Goal: Transaction & Acquisition: Download file/media

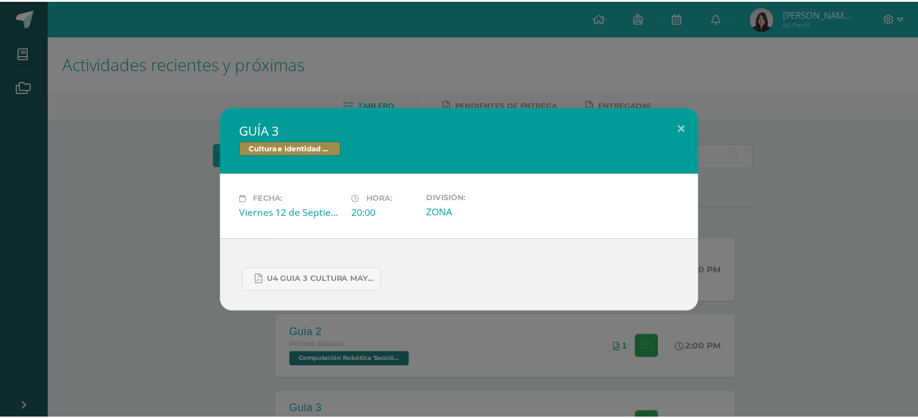
scroll to position [567, 0]
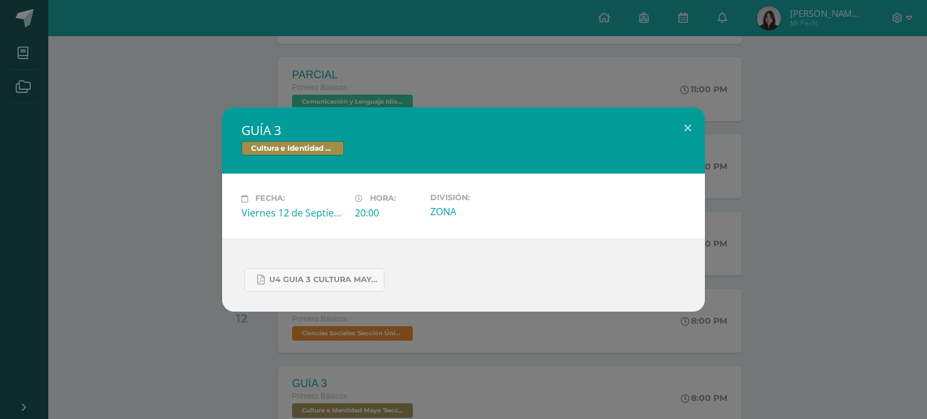
click at [184, 146] on div "GUÍA 3 Cultura e Identidad Maya Fecha: Viernes 12 de Septiembre Hora: 20:00 Div…" at bounding box center [463, 209] width 917 height 204
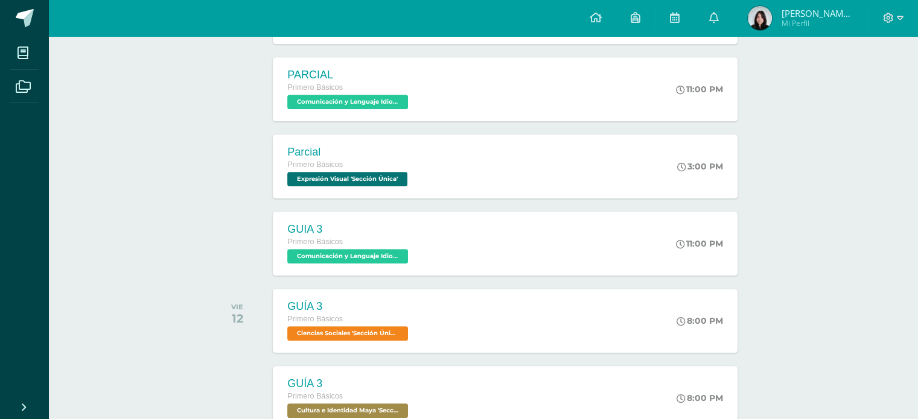
click at [7, 79] on li "Archivos" at bounding box center [24, 87] width 48 height 34
click at [18, 81] on icon at bounding box center [23, 87] width 15 height 12
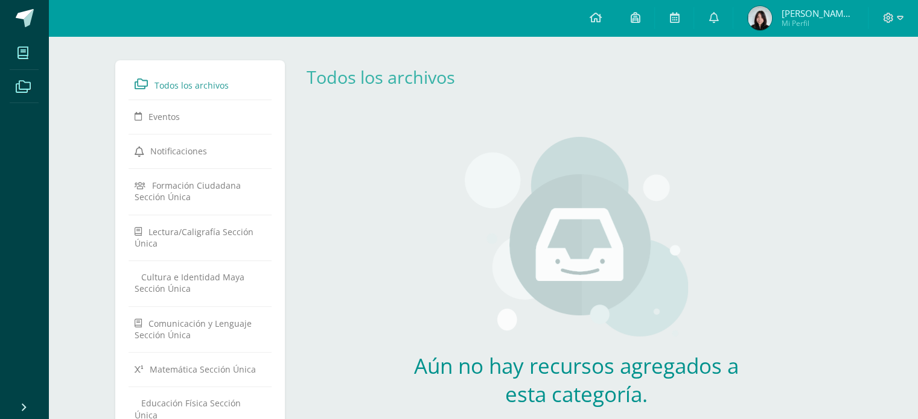
click at [22, 51] on icon at bounding box center [23, 53] width 11 height 12
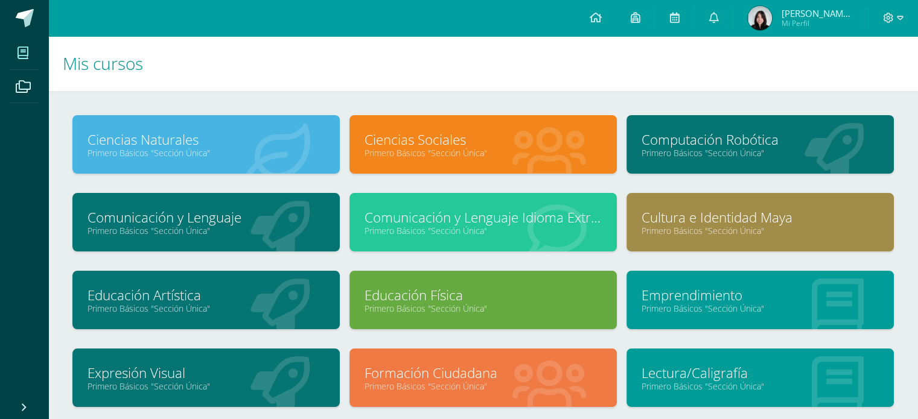
scroll to position [99, 0]
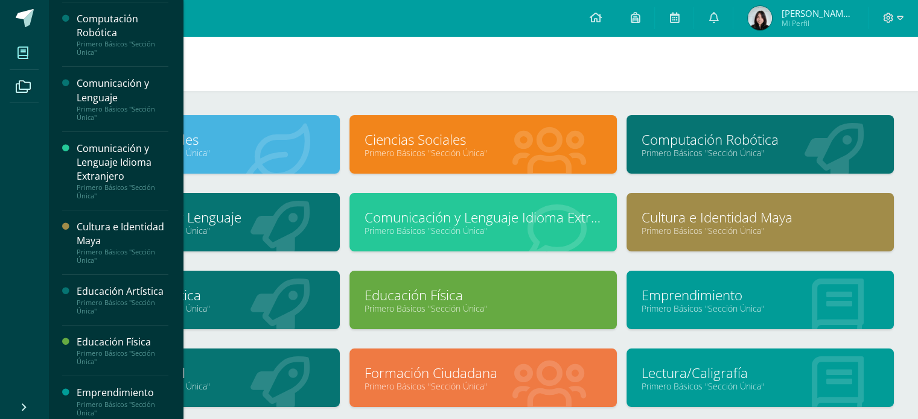
click at [735, 292] on link "Emprendimiento" at bounding box center [760, 295] width 237 height 19
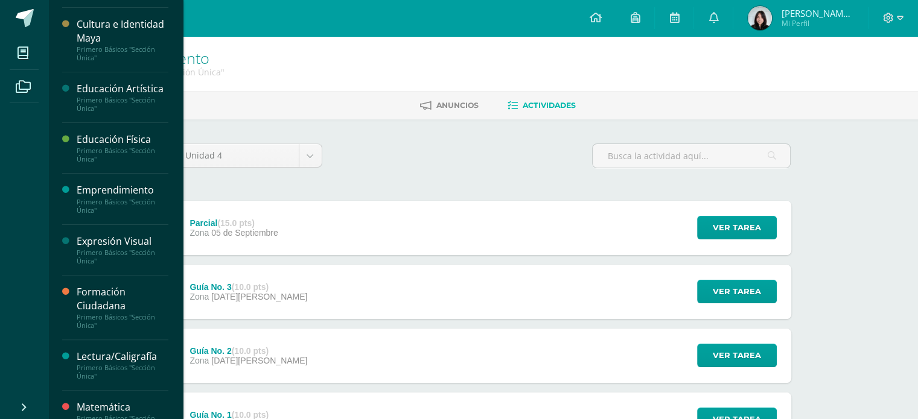
scroll to position [350, 0]
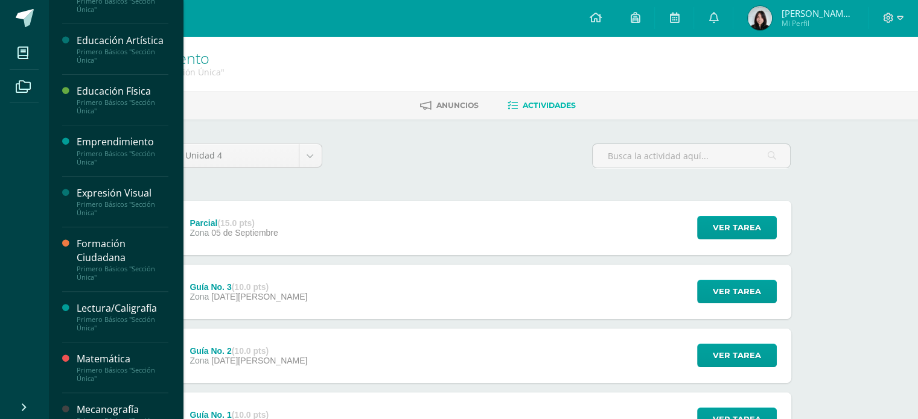
click at [116, 216] on div "Expresión Visual Primero Básicos "Sección Única"" at bounding box center [115, 202] width 106 height 51
click at [109, 189] on div "Expresión Visual" at bounding box center [123, 194] width 92 height 14
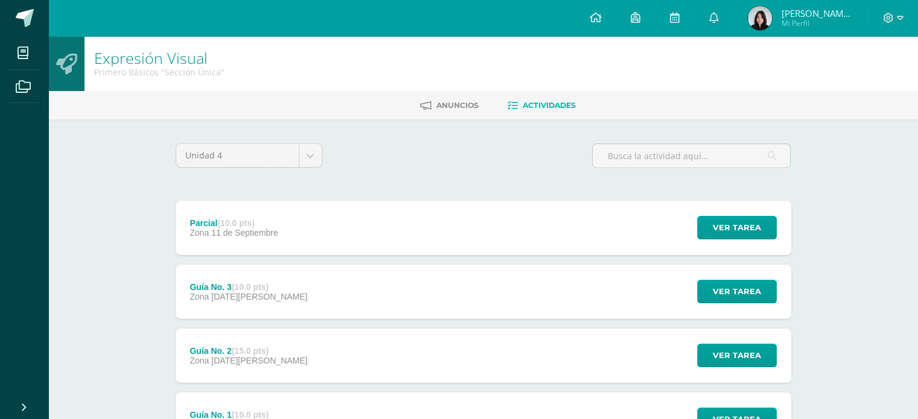
click at [225, 243] on div "Parcial (10.0 pts) Zona [DATE]" at bounding box center [234, 228] width 117 height 54
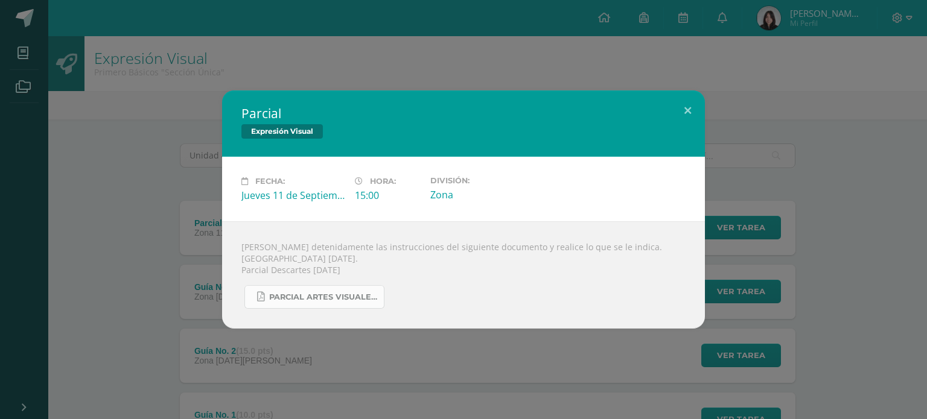
click at [295, 302] on span "PARCIAL ARTES VISUALES. IV BIM.docx.pdf" at bounding box center [323, 298] width 109 height 10
